Goal: Task Accomplishment & Management: Manage account settings

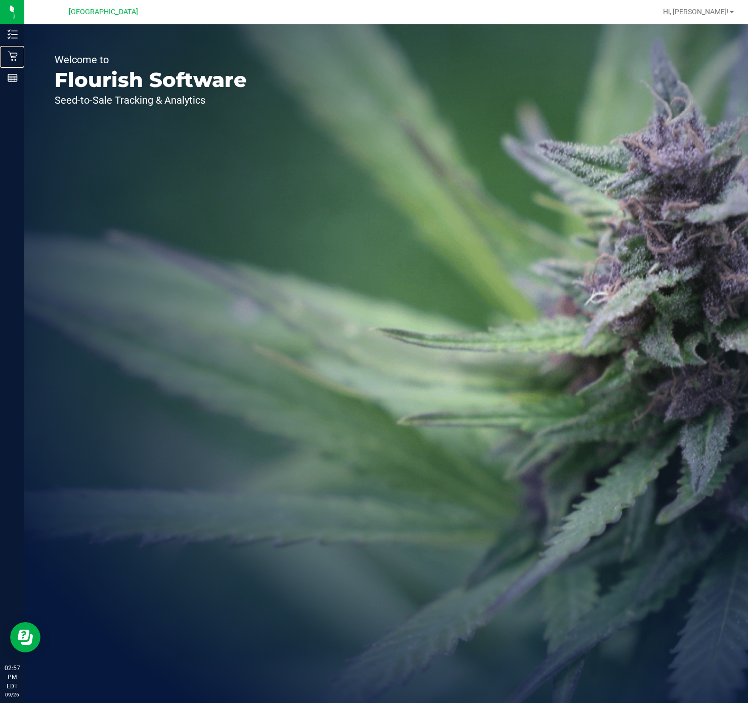
drag, startPoint x: 20, startPoint y: 55, endPoint x: 184, endPoint y: 85, distance: 166.7
click at [0, 0] on p "Retail" at bounding box center [0, 0] width 0 height 0
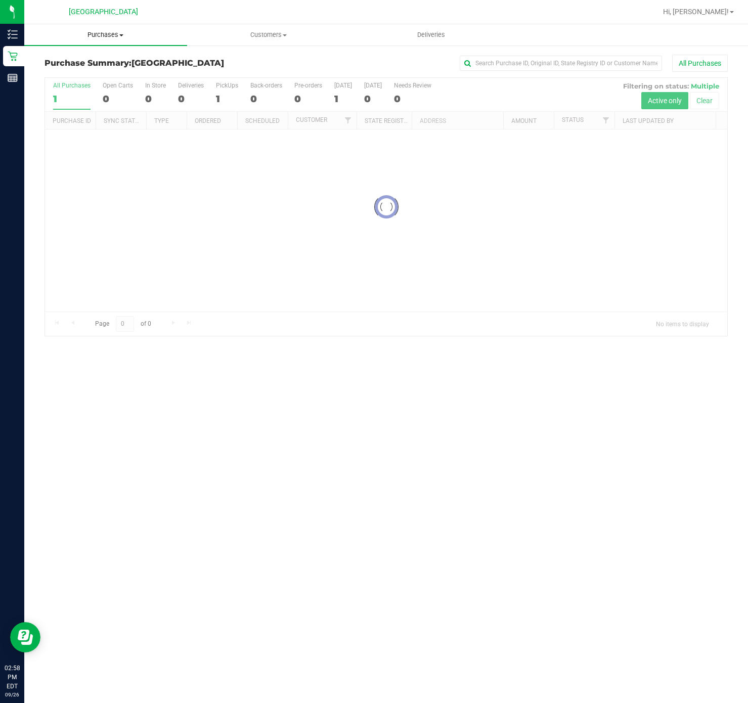
click at [111, 33] on span "Purchases" at bounding box center [105, 34] width 163 height 9
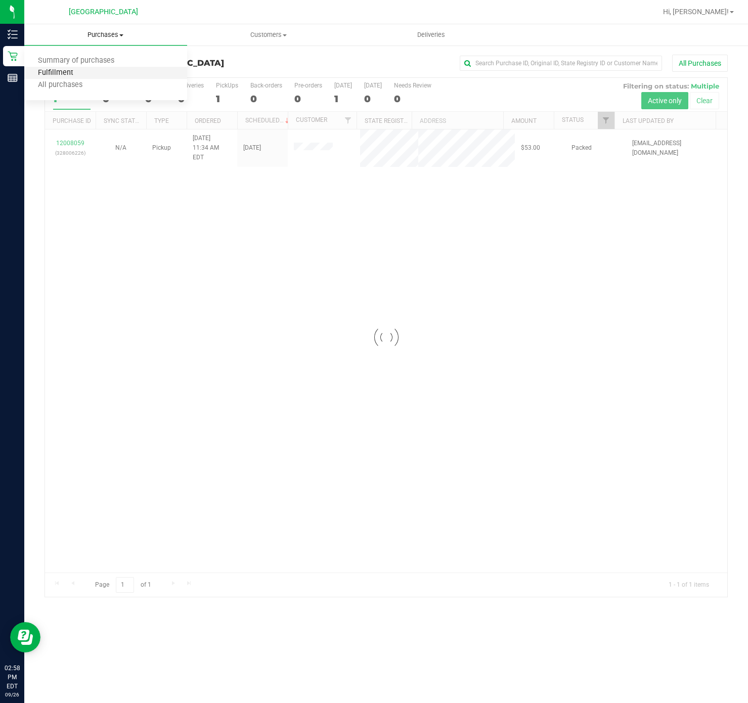
click at [58, 71] on span "Fulfillment" at bounding box center [55, 73] width 63 height 9
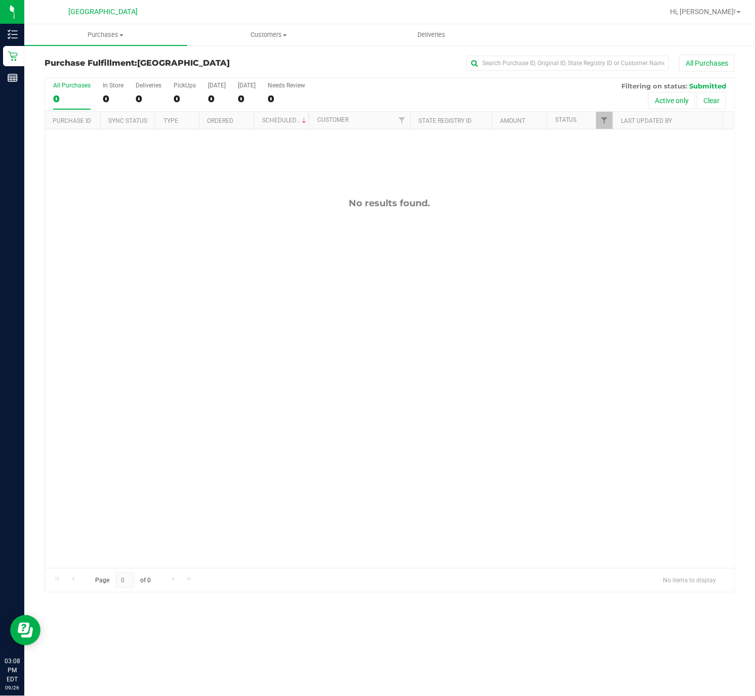
click at [175, 286] on div "No results found." at bounding box center [389, 382] width 689 height 507
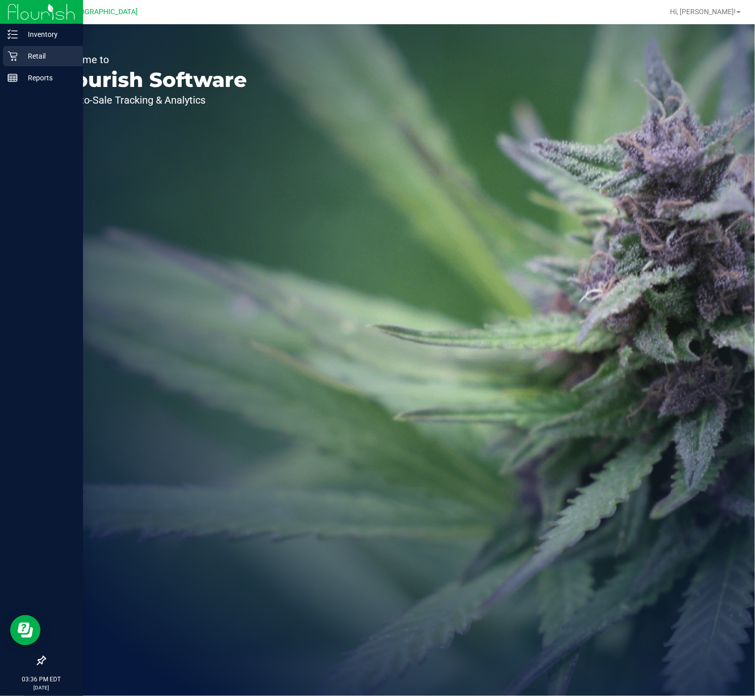
click at [22, 55] on p "Retail" at bounding box center [48, 56] width 61 height 12
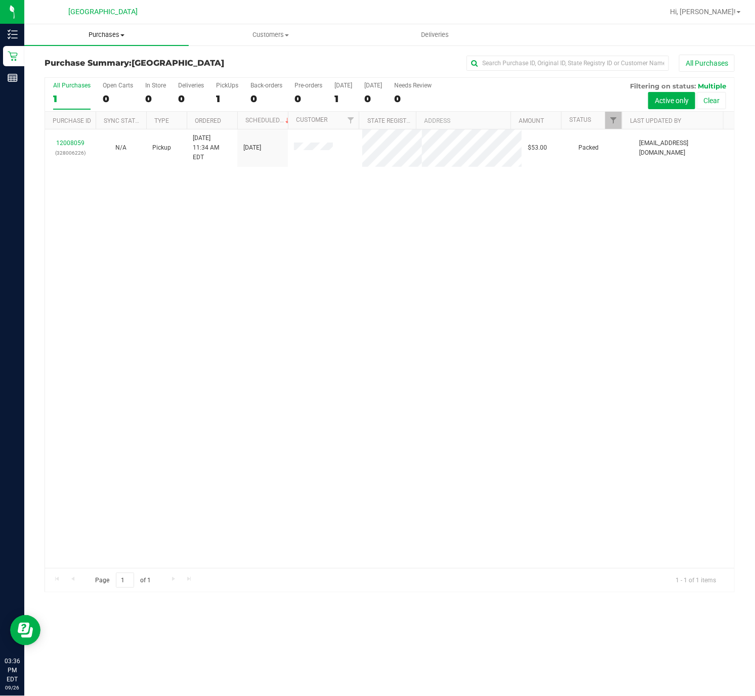
click at [103, 37] on span "Purchases" at bounding box center [106, 34] width 164 height 9
click at [99, 67] on li "Fulfillment" at bounding box center [106, 73] width 164 height 12
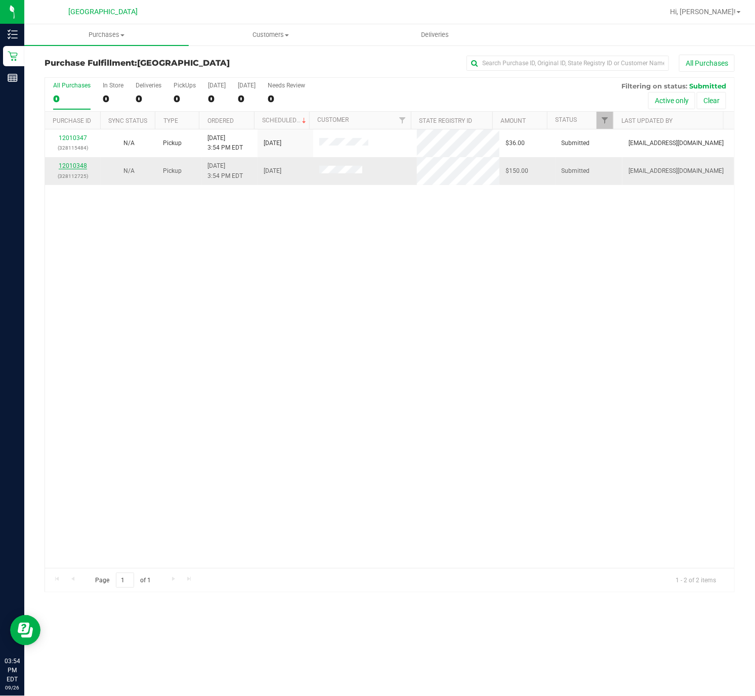
click at [78, 167] on link "12010348" at bounding box center [73, 165] width 28 height 7
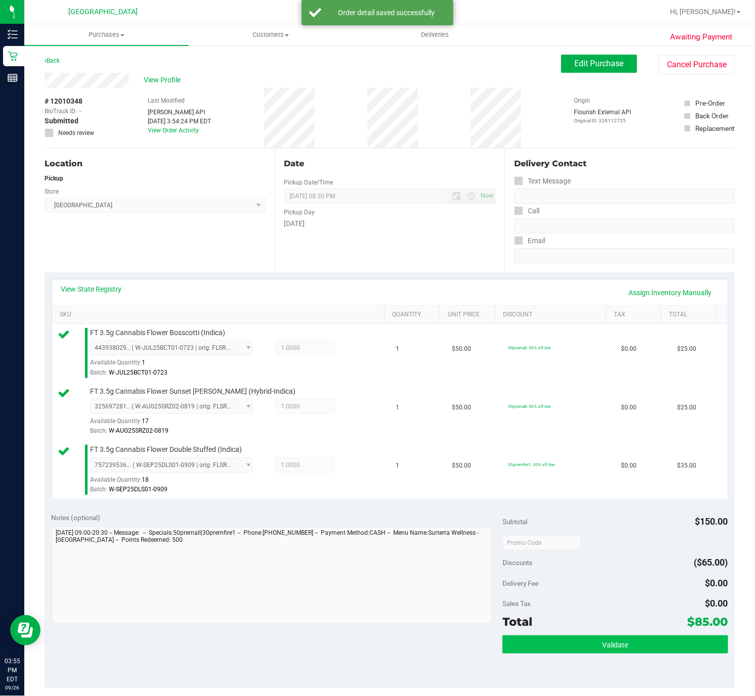
click at [592, 655] on div "Validate" at bounding box center [615, 645] width 226 height 19
click at [591, 654] on button "Validate" at bounding box center [615, 645] width 226 height 18
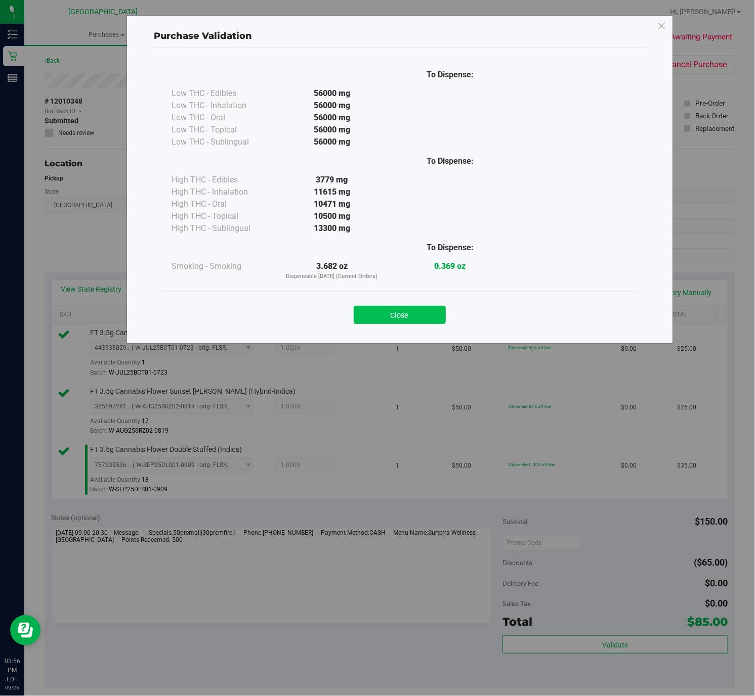
click at [399, 323] on button "Close" at bounding box center [400, 315] width 92 height 18
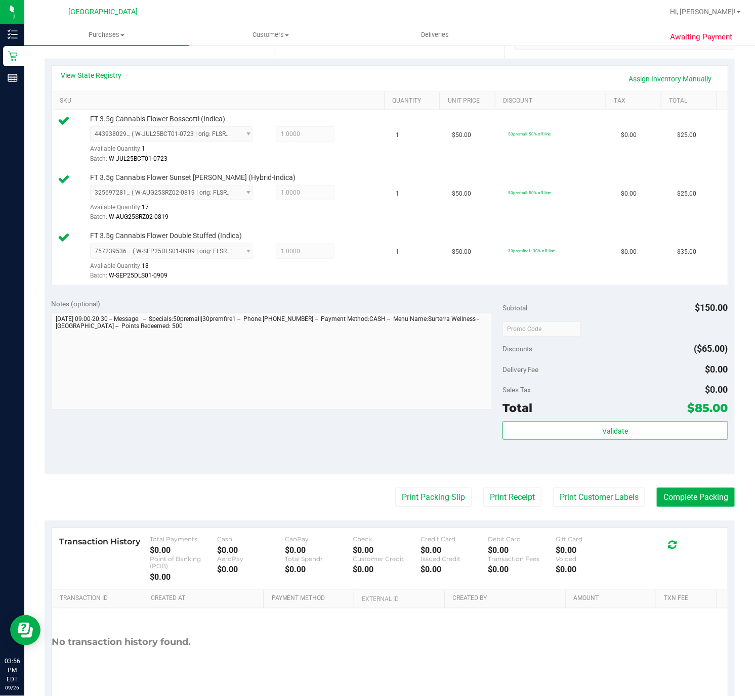
scroll to position [260, 0]
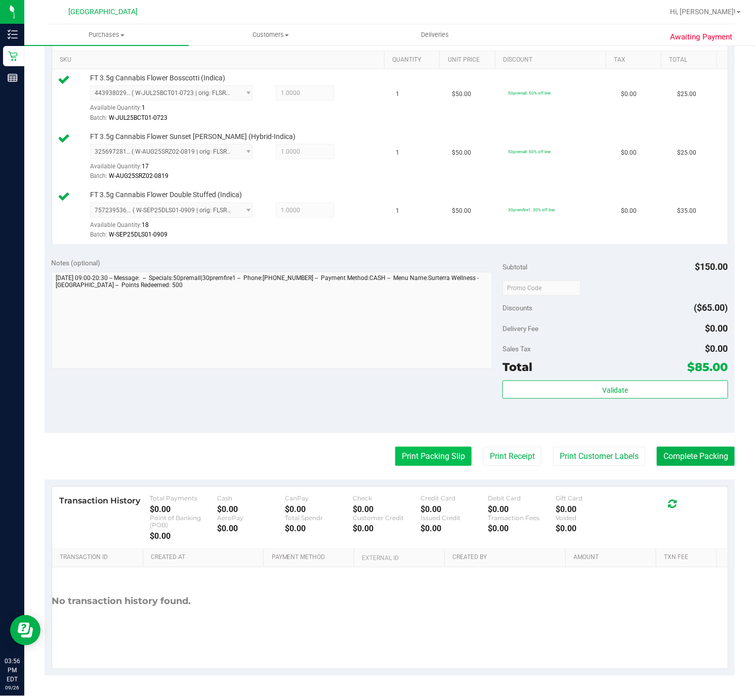
click at [428, 457] on button "Print Packing Slip" at bounding box center [433, 456] width 76 height 19
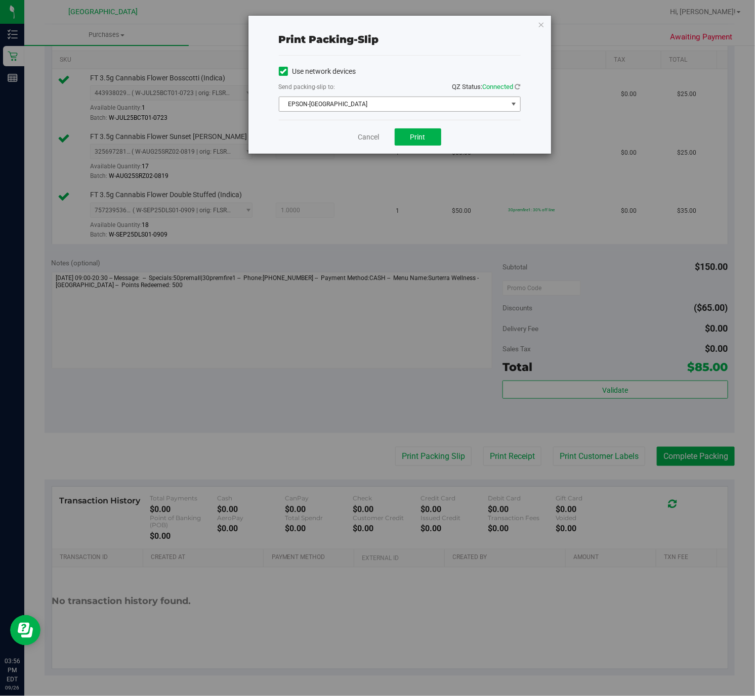
click at [372, 105] on span "EPSON-CYPRUS" at bounding box center [393, 104] width 228 height 14
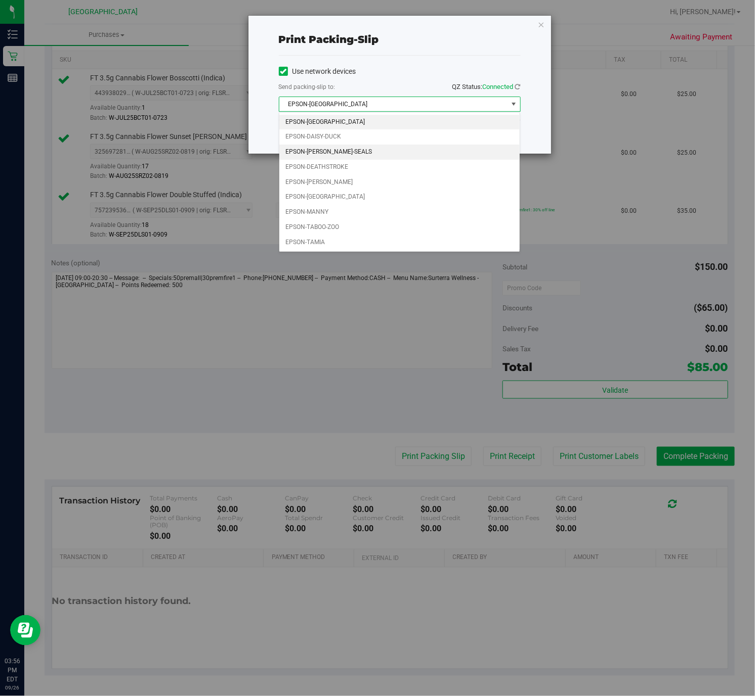
drag, startPoint x: 356, startPoint y: 147, endPoint x: 364, endPoint y: 146, distance: 8.7
click at [364, 146] on li "EPSON-DAN-SEALS" at bounding box center [399, 152] width 240 height 15
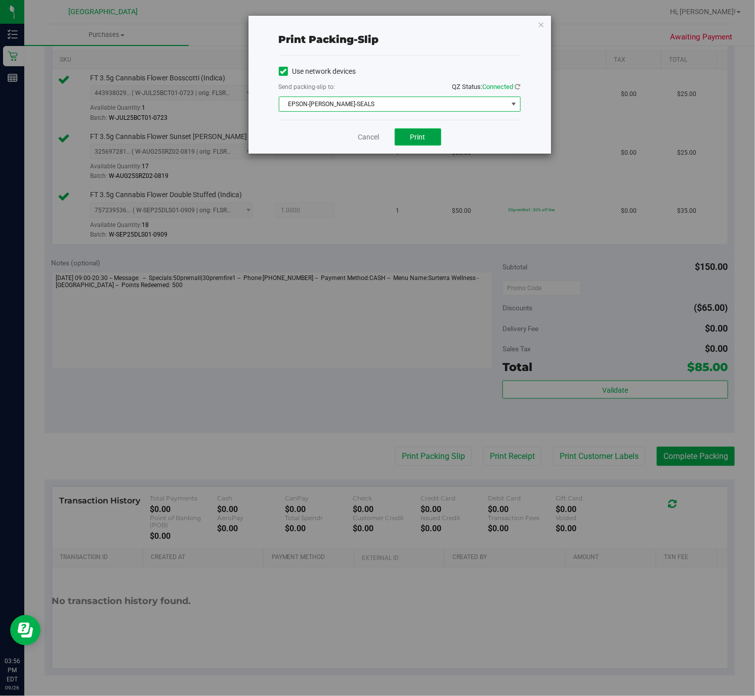
click at [415, 137] on span "Print" at bounding box center [417, 137] width 15 height 8
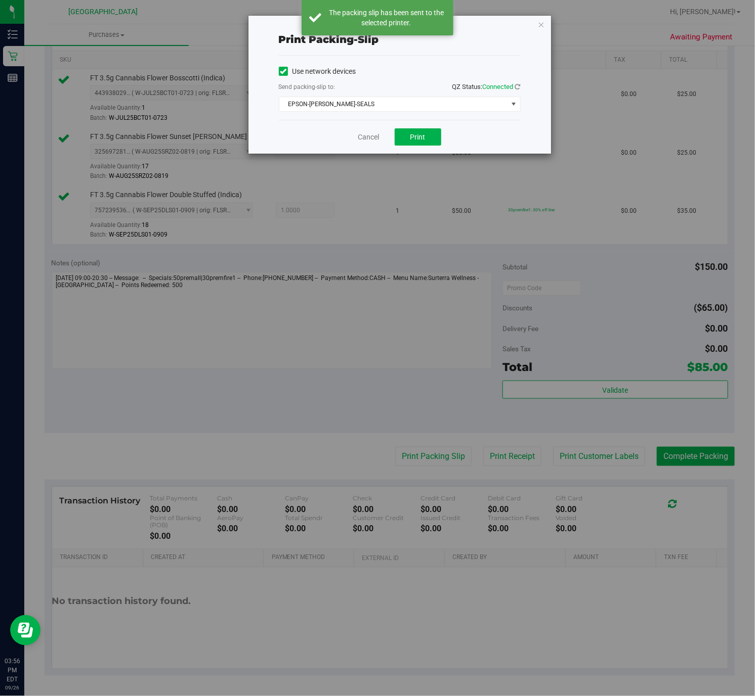
drag, startPoint x: 539, startPoint y: 26, endPoint x: 542, endPoint y: 30, distance: 5.4
click at [539, 26] on icon "button" at bounding box center [541, 24] width 7 height 12
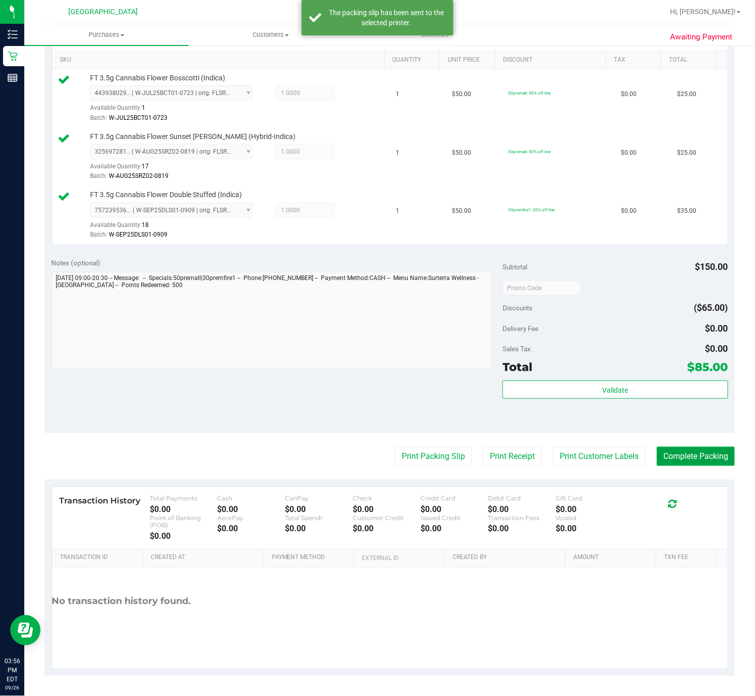
click at [701, 455] on button "Complete Packing" at bounding box center [695, 456] width 78 height 19
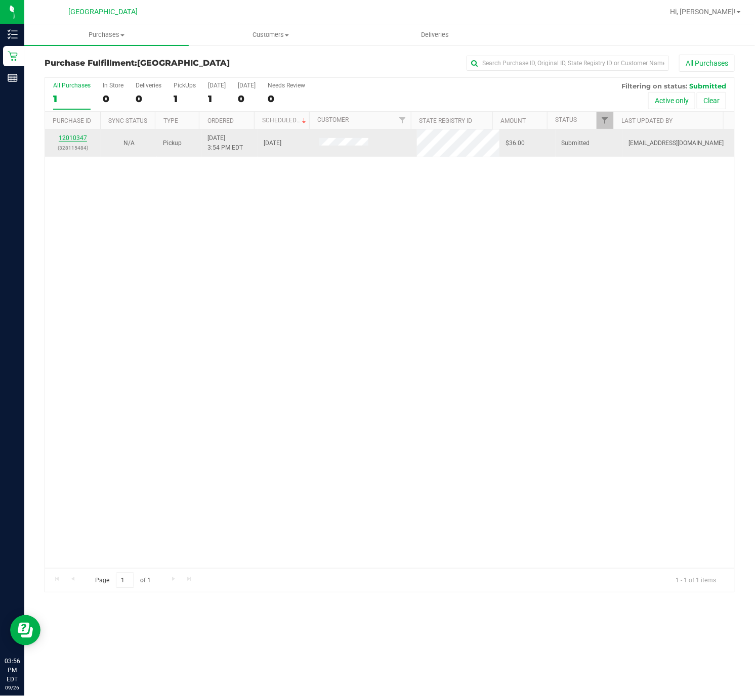
click at [72, 139] on link "12010347" at bounding box center [73, 138] width 28 height 7
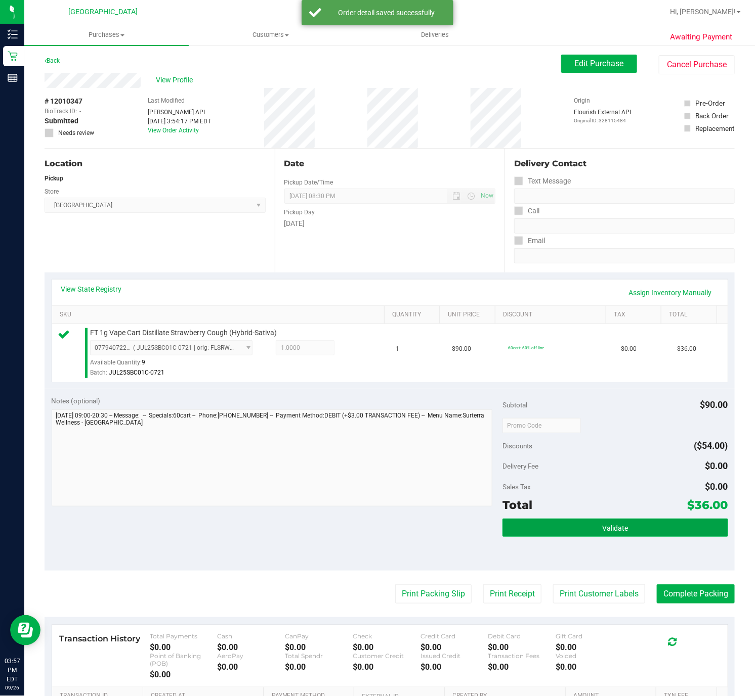
click at [630, 534] on button "Validate" at bounding box center [615, 528] width 226 height 18
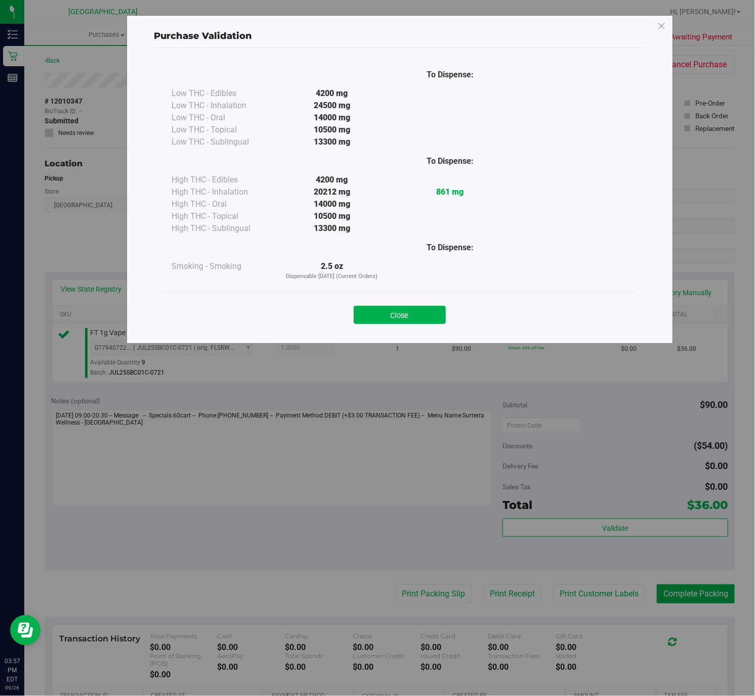
drag, startPoint x: 402, startPoint y: 313, endPoint x: 407, endPoint y: 322, distance: 10.9
click at [402, 313] on button "Close" at bounding box center [400, 315] width 92 height 18
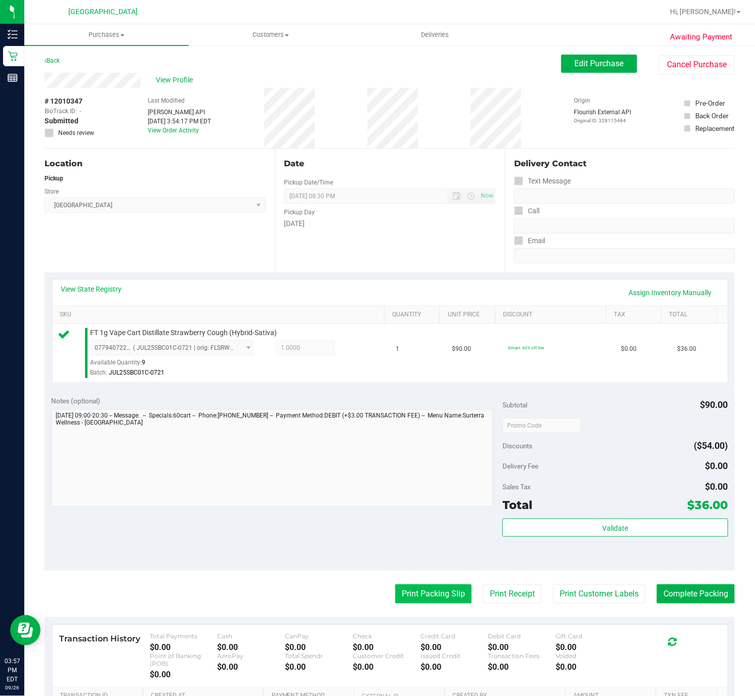
click at [412, 595] on button "Print Packing Slip" at bounding box center [433, 594] width 76 height 19
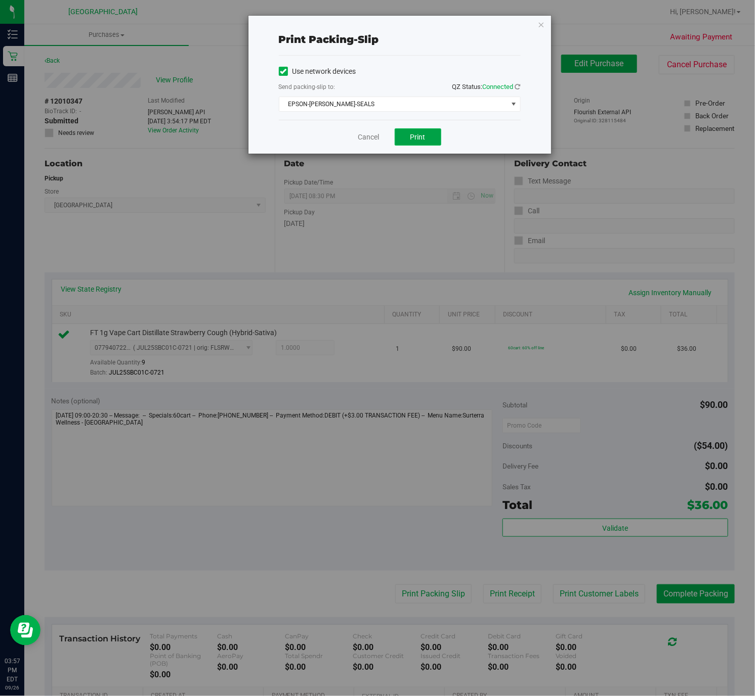
click at [408, 136] on button "Print" at bounding box center [417, 136] width 47 height 17
click at [542, 24] on icon "button" at bounding box center [541, 24] width 7 height 12
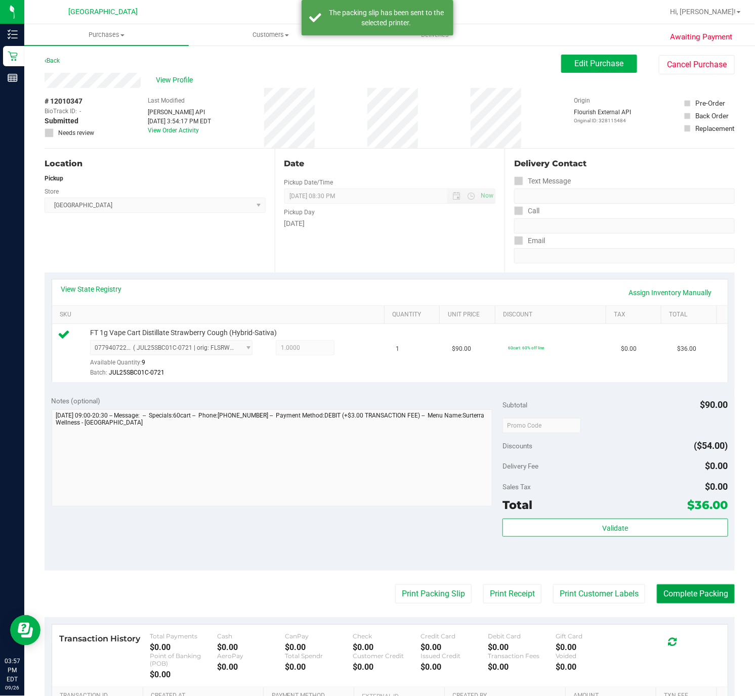
click at [688, 594] on button "Complete Packing" at bounding box center [695, 594] width 78 height 19
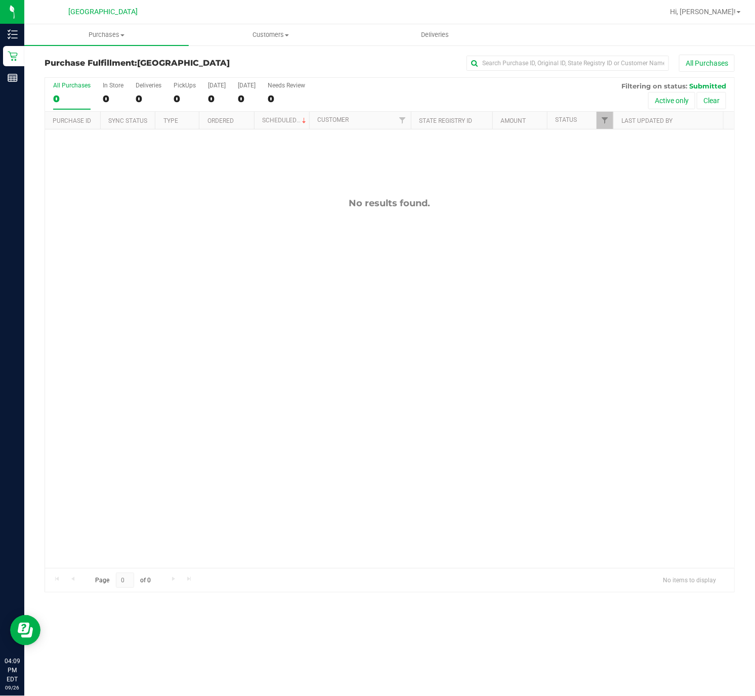
click at [214, 321] on div "No results found." at bounding box center [389, 382] width 689 height 507
click at [129, 105] on div "All Purchases 0 In Store 0 Deliveries 0 PickUps 0 Today 0 Tomorrow 0 Needs Revi…" at bounding box center [389, 95] width 689 height 34
click at [245, 323] on div "No results found." at bounding box center [389, 382] width 689 height 507
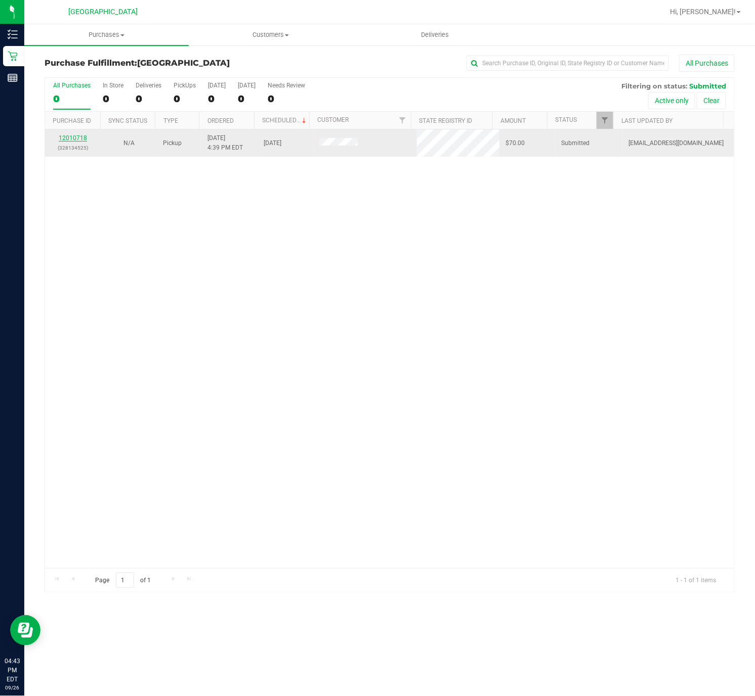
click at [74, 140] on link "12010718" at bounding box center [73, 138] width 28 height 7
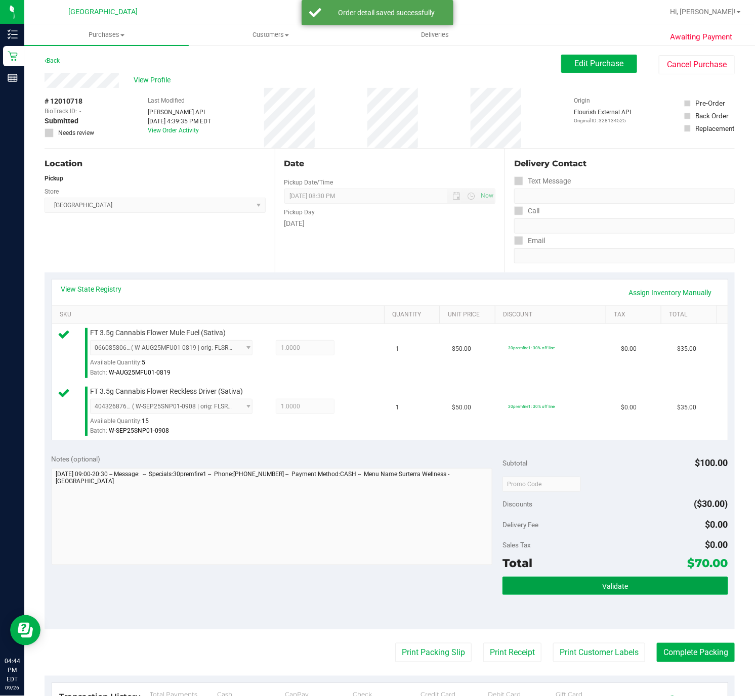
click at [574, 581] on button "Validate" at bounding box center [615, 586] width 226 height 18
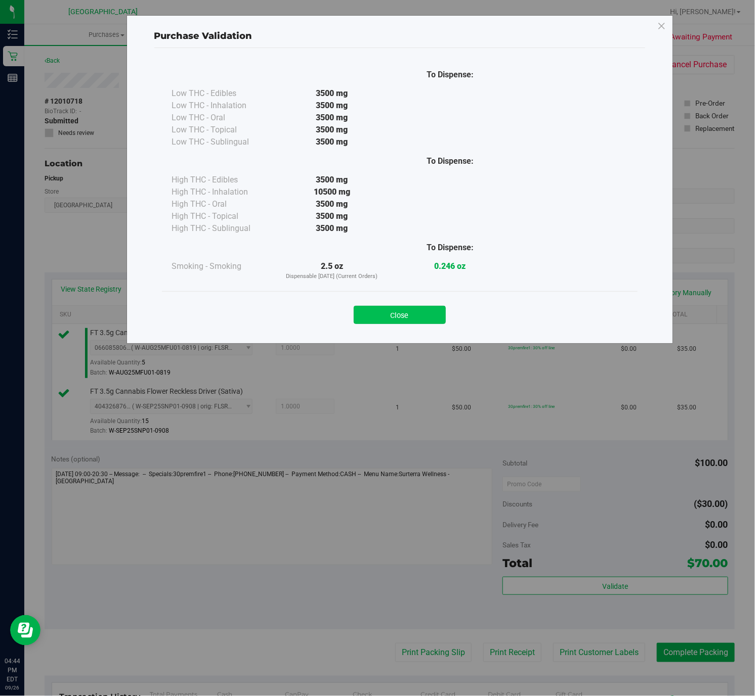
click at [413, 315] on button "Close" at bounding box center [400, 315] width 92 height 18
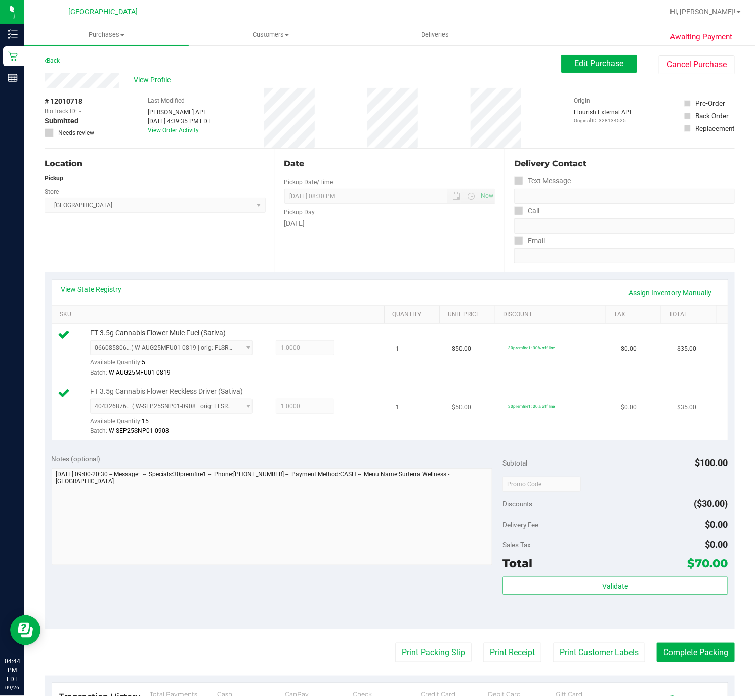
scroll to position [201, 0]
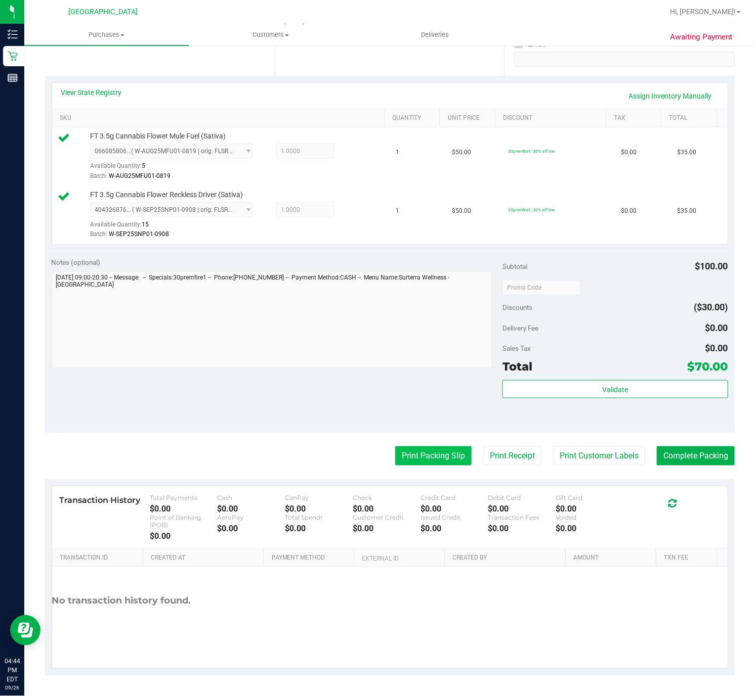
click at [436, 455] on button "Print Packing Slip" at bounding box center [433, 456] width 76 height 19
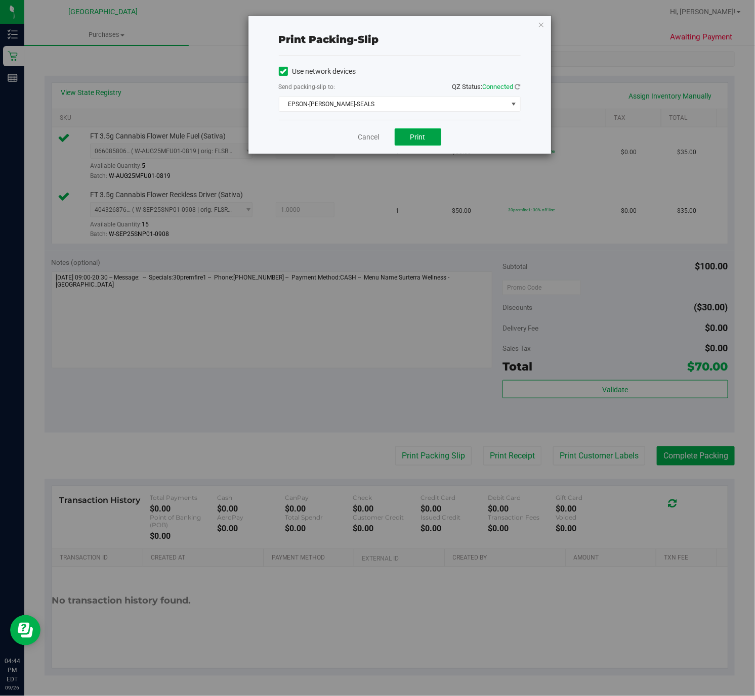
click at [427, 137] on button "Print" at bounding box center [417, 136] width 47 height 17
click at [366, 140] on link "Cancel" at bounding box center [368, 137] width 21 height 11
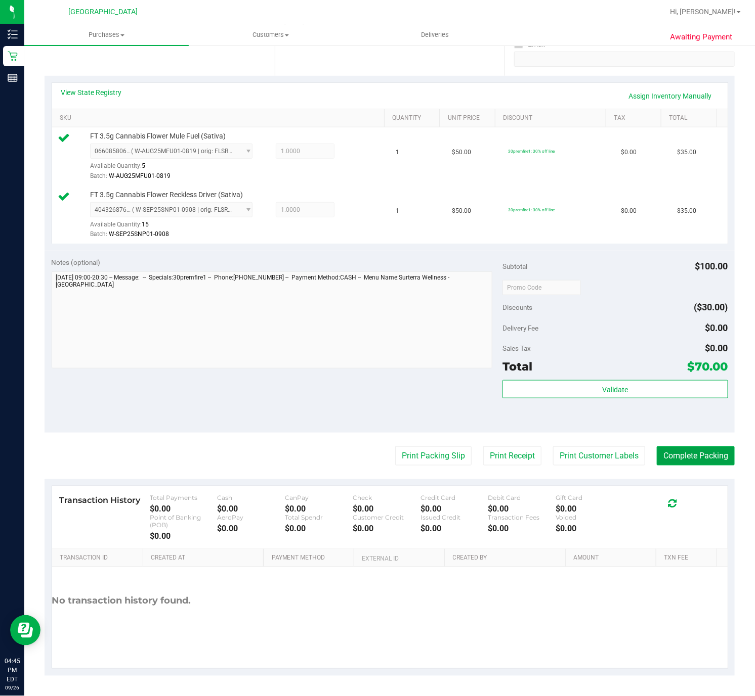
click at [704, 463] on button "Complete Packing" at bounding box center [695, 456] width 78 height 19
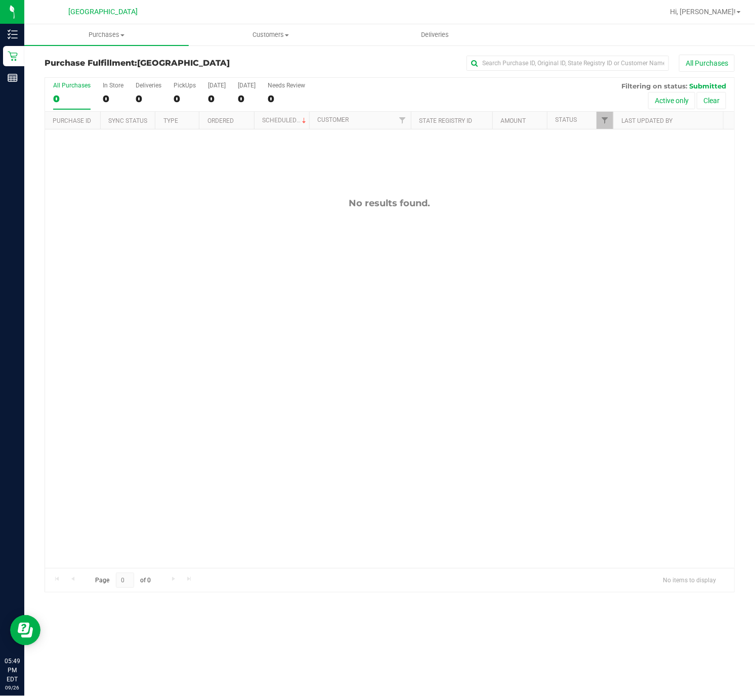
click at [408, 311] on div "No results found." at bounding box center [389, 382] width 689 height 507
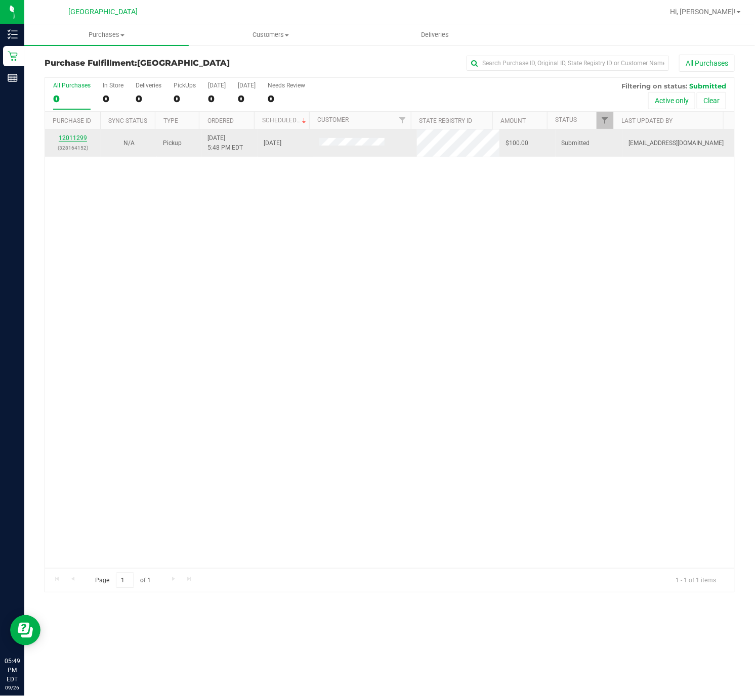
click at [81, 140] on link "12011299" at bounding box center [73, 138] width 28 height 7
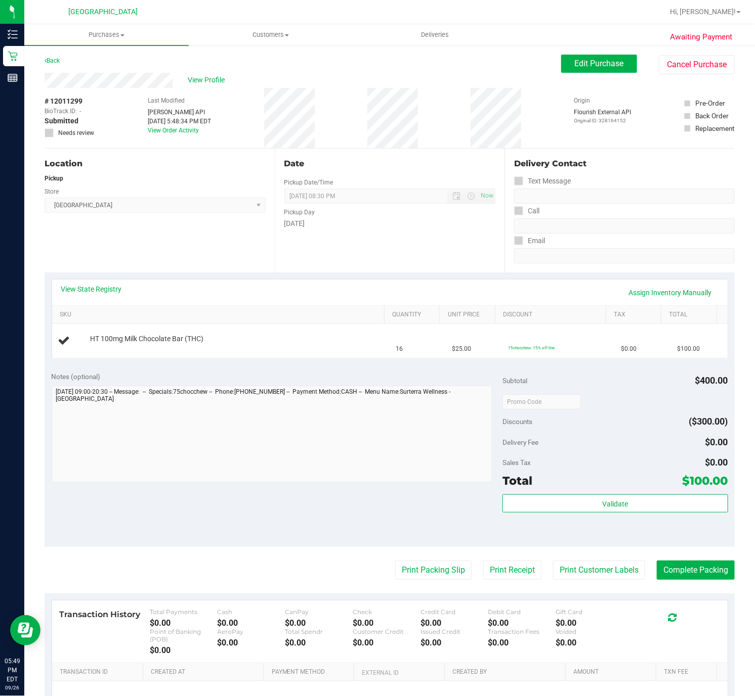
click at [124, 252] on div "Location Pickup Store [GEOGRAPHIC_DATA] WC Select Store [PERSON_NAME][GEOGRAPHI…" at bounding box center [160, 211] width 230 height 124
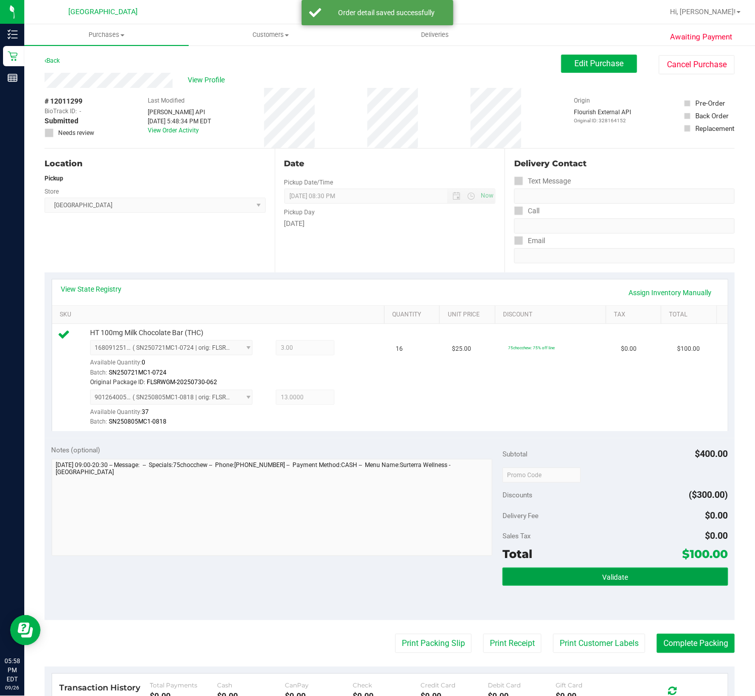
click at [566, 585] on button "Validate" at bounding box center [615, 577] width 226 height 18
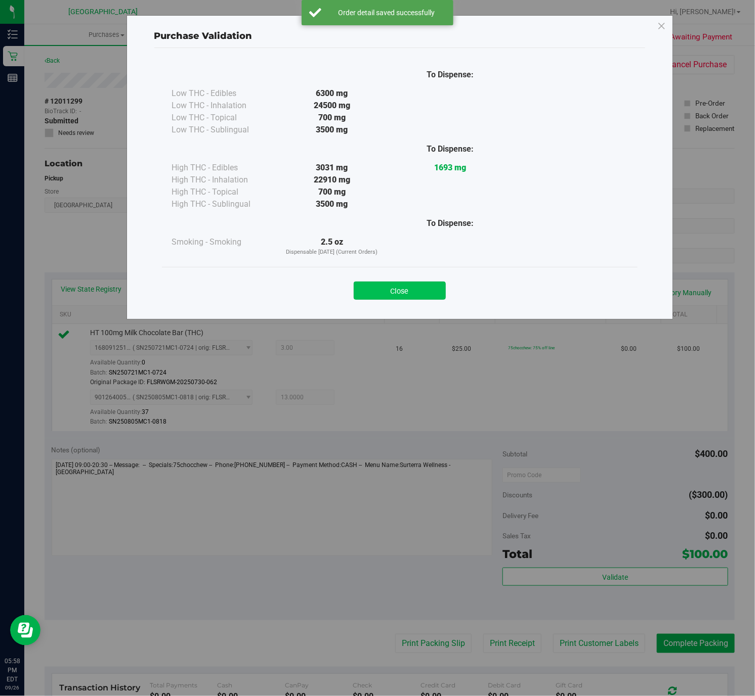
click at [420, 293] on button "Close" at bounding box center [400, 291] width 92 height 18
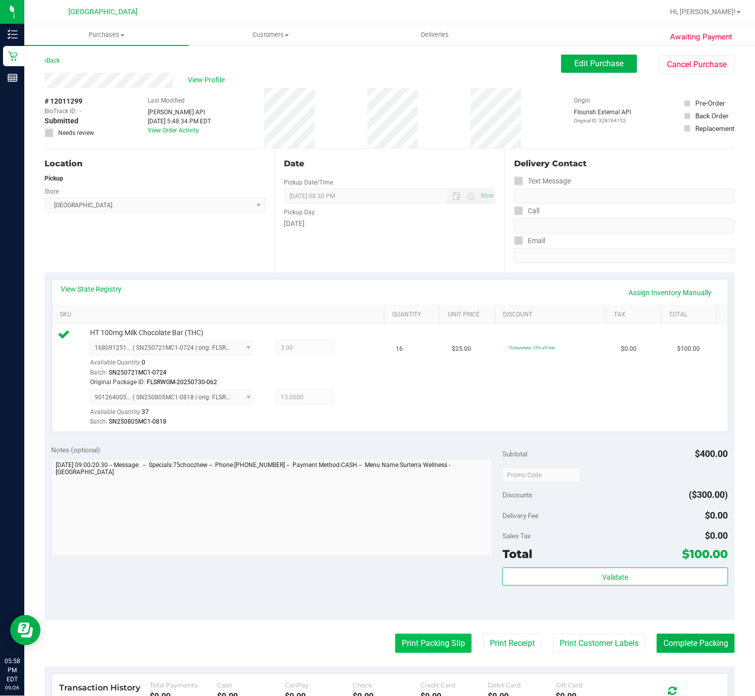
click at [425, 652] on button "Print Packing Slip" at bounding box center [433, 643] width 76 height 19
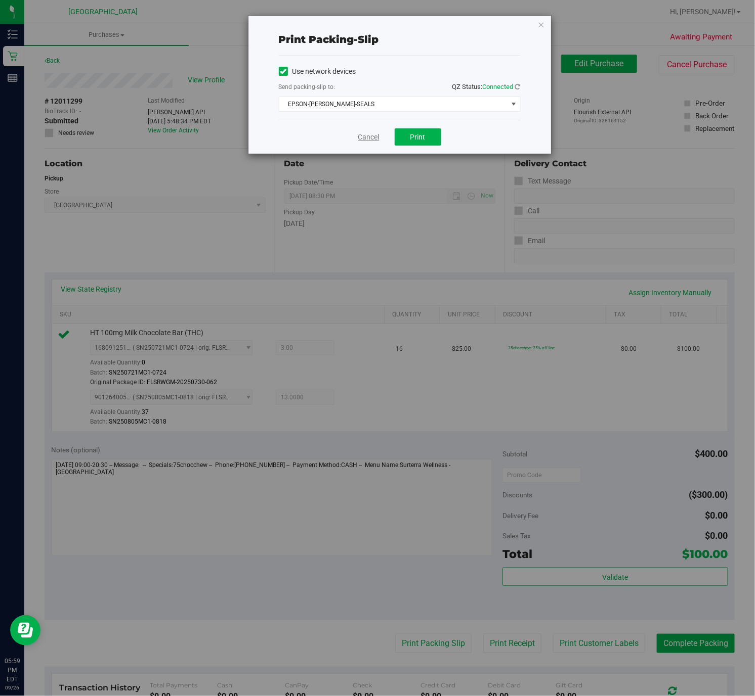
click at [364, 134] on div "Cancel Print" at bounding box center [400, 137] width 242 height 34
click at [366, 136] on link "Cancel" at bounding box center [368, 137] width 21 height 11
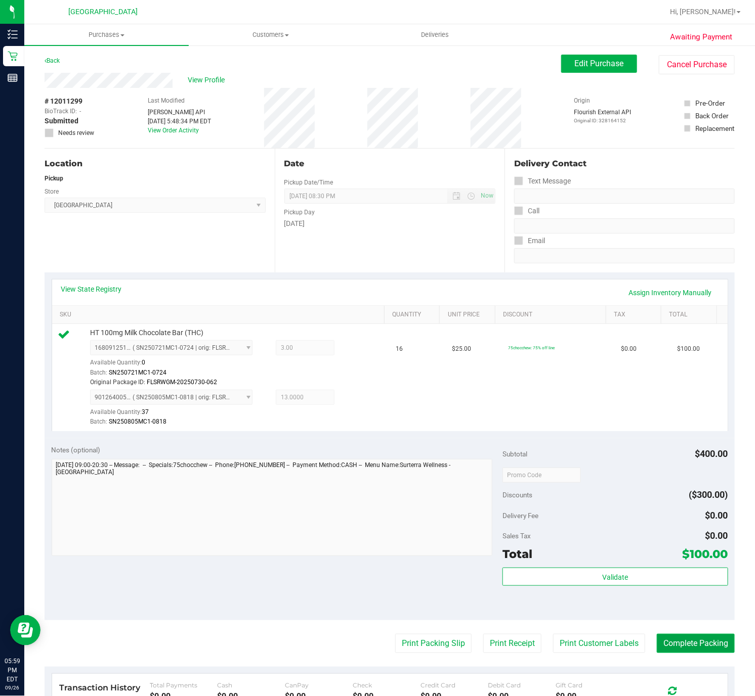
click at [706, 653] on button "Complete Packing" at bounding box center [695, 643] width 78 height 19
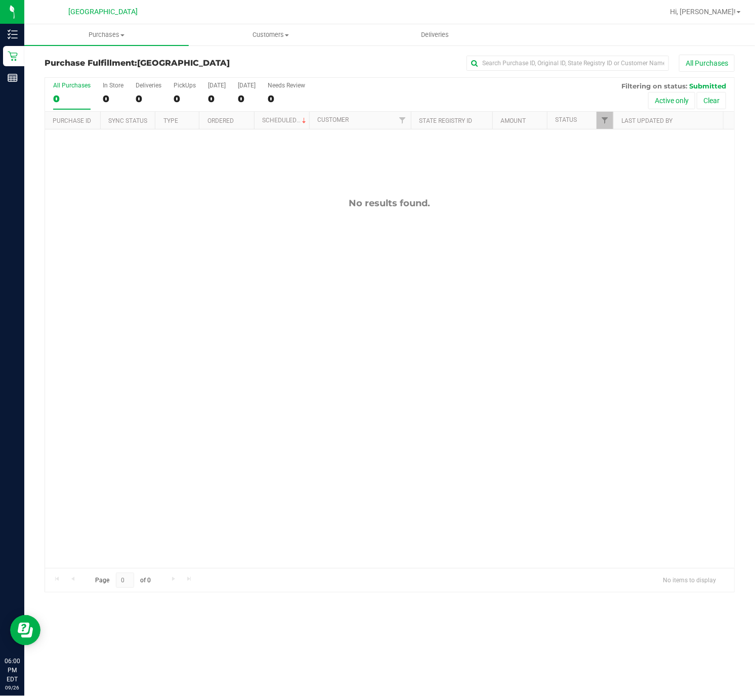
click at [365, 395] on div "No results found." at bounding box center [389, 382] width 689 height 507
drag, startPoint x: 428, startPoint y: 241, endPoint x: 413, endPoint y: 247, distance: 16.8
click at [428, 241] on div "No results found." at bounding box center [389, 382] width 689 height 507
